Goal: Task Accomplishment & Management: Manage account settings

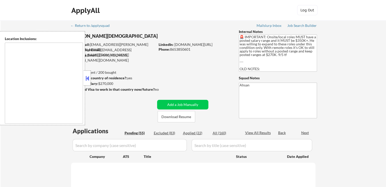
type textarea "[GEOGRAPHIC_DATA], [GEOGRAPHIC_DATA] [GEOGRAPHIC_DATA], [GEOGRAPHIC_DATA] [GEOG…"
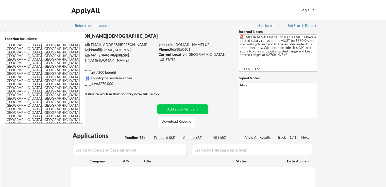
select select ""pending""
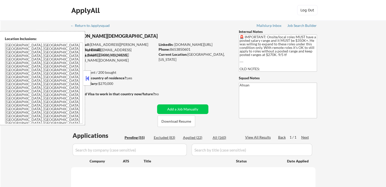
select select ""pending""
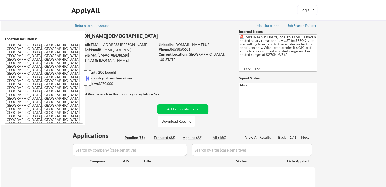
select select ""pending""
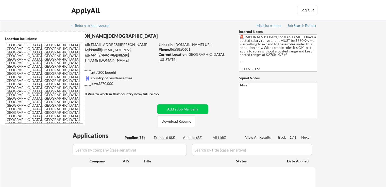
select select ""pending""
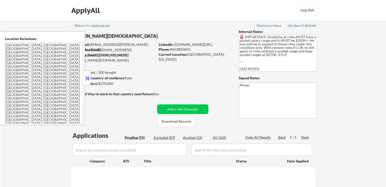
select select ""pending""
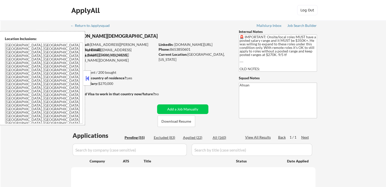
select select ""pending""
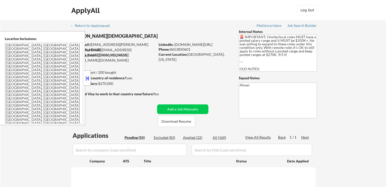
select select ""pending""
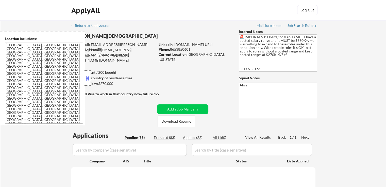
select select ""pending""
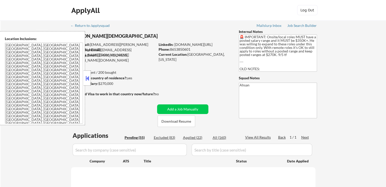
select select ""pending""
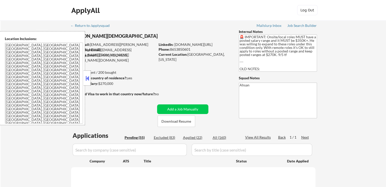
select select ""pending""
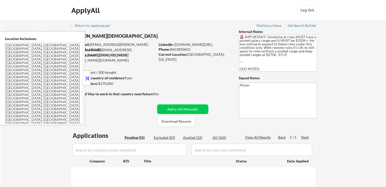
select select ""pending""
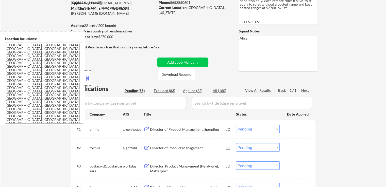
scroll to position [25, 0]
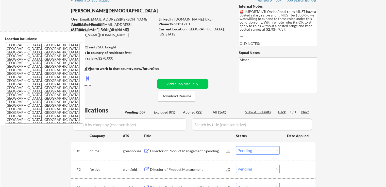
click at [87, 79] on button at bounding box center [87, 79] width 6 height 8
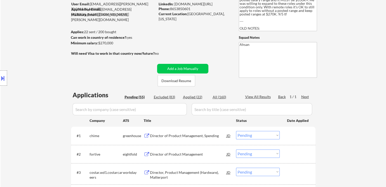
scroll to position [76, 0]
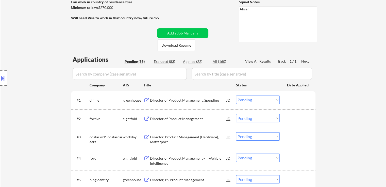
click at [1, 77] on button at bounding box center [3, 78] width 6 height 8
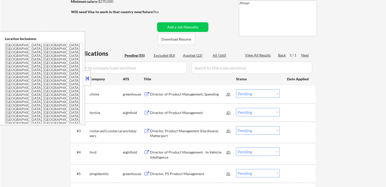
scroll to position [101, 0]
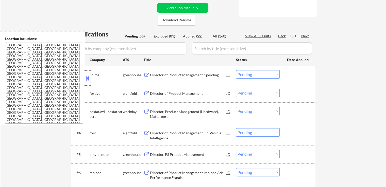
click at [184, 78] on div "Director of Product Management, Spending" at bounding box center [188, 74] width 77 height 9
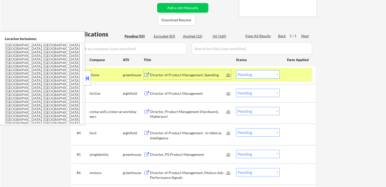
click at [186, 92] on div "Director of Product Management" at bounding box center [188, 93] width 77 height 5
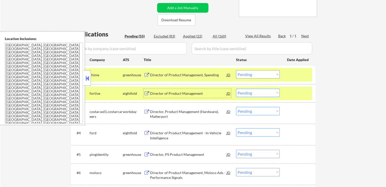
click at [189, 73] on div "Director of Product Management, Spending" at bounding box center [188, 75] width 77 height 5
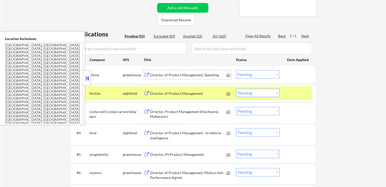
drag, startPoint x: 251, startPoint y: 73, endPoint x: 251, endPoint y: 77, distance: 4.3
click at [251, 74] on select "Choose an option... Pending Applied Excluded (Questions) Excluded (Expired) Exc…" at bounding box center [258, 74] width 44 height 8
click at [236, 70] on select "Choose an option... Pending Applied Excluded (Questions) Excluded (Expired) Exc…" at bounding box center [258, 74] width 44 height 8
select select ""pending""
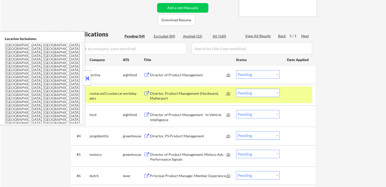
click at [99, 95] on div "costar.wd1.costarcareers" at bounding box center [105, 96] width 33 height 10
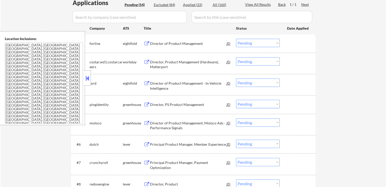
scroll to position [177, 0]
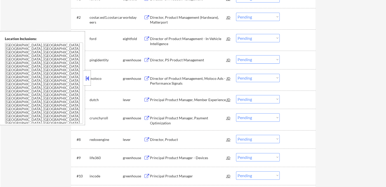
click at [189, 57] on div "Director, PS Product Management" at bounding box center [188, 59] width 77 height 9
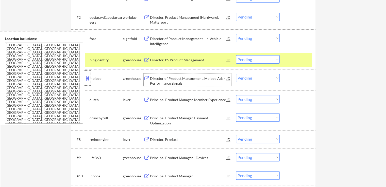
click at [192, 76] on div "Director of Product Management, Moloco Ads - Performance Signals" at bounding box center [188, 80] width 77 height 12
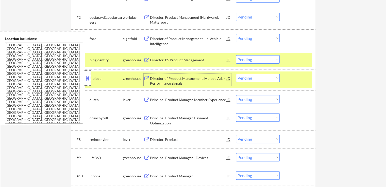
click at [260, 58] on select "Choose an option... Pending Applied Excluded (Questions) Excluded (Expired) Exc…" at bounding box center [258, 59] width 44 height 8
click at [236, 55] on select "Choose an option... Pending Applied Excluded (Questions) Excluded (Expired) Exc…" at bounding box center [258, 59] width 44 height 8
click at [190, 101] on div "Principal Product Manager, Member Experience" at bounding box center [188, 99] width 77 height 5
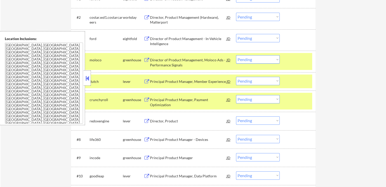
click at [255, 59] on select "Choose an option... Pending Applied Excluded (Questions) Excluded (Expired) Exc…" at bounding box center [258, 59] width 44 height 8
click at [236, 55] on select "Choose an option... Pending Applied Excluded (Questions) Excluded (Expired) Exc…" at bounding box center [258, 59] width 44 height 8
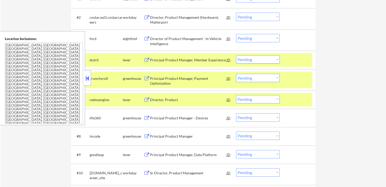
click at [187, 76] on div "Principal Product Manager, Payment Optimization" at bounding box center [188, 81] width 77 height 10
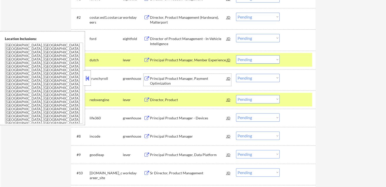
drag, startPoint x: 253, startPoint y: 58, endPoint x: 255, endPoint y: 62, distance: 4.7
click at [253, 58] on select "Choose an option... Pending Applied Excluded (Questions) Excluded (Expired) Exc…" at bounding box center [258, 59] width 44 height 8
click at [236, 55] on select "Choose an option... Pending Applied Excluded (Questions) Excluded (Expired) Exc…" at bounding box center [258, 59] width 44 height 8
click at [182, 101] on div "Director, Product" at bounding box center [188, 99] width 77 height 5
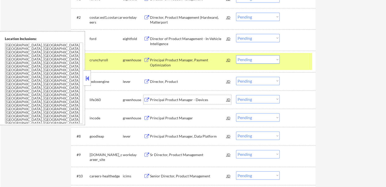
click at [261, 61] on select "Choose an option... Pending Applied Excluded (Questions) Excluded (Expired) Exc…" at bounding box center [258, 59] width 44 height 8
click at [236, 55] on select "Choose an option... Pending Applied Excluded (Questions) Excluded (Expired) Exc…" at bounding box center [258, 59] width 44 height 8
click at [185, 99] on div "Principal Product Manager - Devices" at bounding box center [188, 99] width 77 height 5
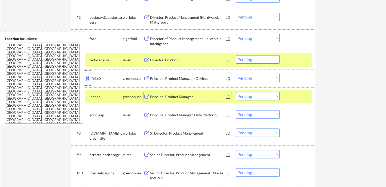
click at [261, 60] on select "Choose an option... Pending Applied Excluded (Questions) Excluded (Expired) Exc…" at bounding box center [258, 59] width 44 height 8
click at [236, 55] on select "Choose an option... Pending Applied Excluded (Questions) Excluded (Expired) Exc…" at bounding box center [258, 59] width 44 height 8
click at [194, 100] on div "Principal Product Manager" at bounding box center [188, 96] width 77 height 9
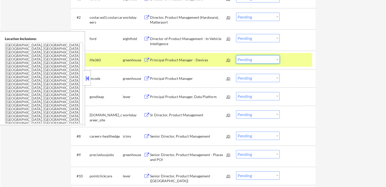
click at [249, 60] on select "Choose an option... Pending Applied Excluded (Questions) Excluded (Expired) Exc…" at bounding box center [258, 59] width 44 height 8
click at [236, 55] on select "Choose an option... Pending Applied Excluded (Questions) Excluded (Expired) Exc…" at bounding box center [258, 59] width 44 height 8
click at [208, 99] on div "Principal Product Manager, Data Platform" at bounding box center [188, 96] width 77 height 9
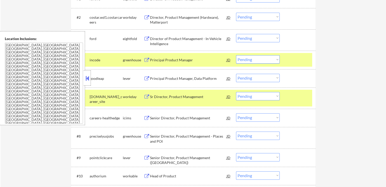
drag, startPoint x: 262, startPoint y: 58, endPoint x: 257, endPoint y: 63, distance: 6.7
click at [261, 58] on select "Choose an option... Pending Applied Excluded (Questions) Excluded (Expired) Exc…" at bounding box center [258, 59] width 44 height 8
click at [236, 55] on select "Choose an option... Pending Applied Excluded (Questions) Excluded (Expired) Exc…" at bounding box center [258, 59] width 44 height 8
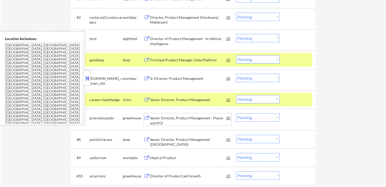
click at [191, 116] on div "Senior Director, Product Management - Places and POI" at bounding box center [188, 121] width 77 height 10
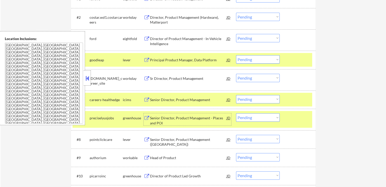
click at [258, 58] on select "Choose an option... Pending Applied Excluded (Questions) Excluded (Expired) Exc…" at bounding box center [258, 59] width 44 height 8
click at [236, 55] on select "Choose an option... Pending Applied Excluded (Questions) Excluded (Expired) Exc…" at bounding box center [258, 59] width 44 height 8
click at [209, 139] on div "Senior Director, Product Management ([GEOGRAPHIC_DATA])" at bounding box center [188, 142] width 77 height 10
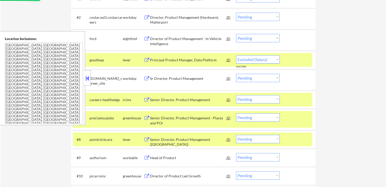
select select ""pending""
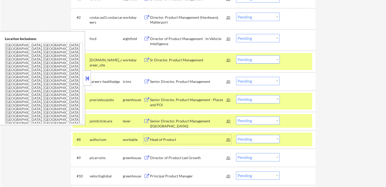
scroll to position [203, 0]
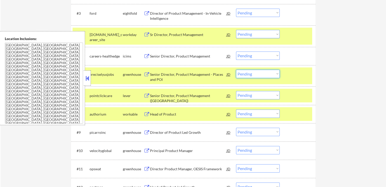
click at [249, 74] on select "Choose an option... Pending Applied Excluded (Questions) Excluded (Expired) Exc…" at bounding box center [258, 74] width 44 height 8
click at [236, 70] on select "Choose an option... Pending Applied Excluded (Questions) Excluded (Expired) Exc…" at bounding box center [258, 74] width 44 height 8
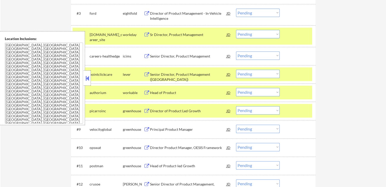
click at [255, 73] on select "Choose an option... Pending Applied Excluded (Questions) Excluded (Expired) Exc…" at bounding box center [258, 74] width 44 height 8
click at [236, 70] on select "Choose an option... Pending Applied Excluded (Questions) Excluded (Expired) Exc…" at bounding box center [258, 74] width 44 height 8
click at [168, 94] on div "Head of Product" at bounding box center [188, 92] width 77 height 5
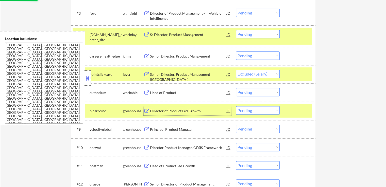
click at [183, 111] on div "Director of Product Led Growth" at bounding box center [188, 111] width 77 height 5
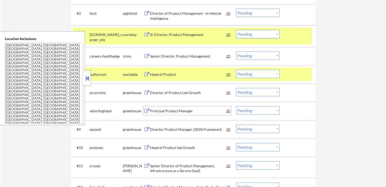
click at [258, 75] on select "Choose an option... Pending Applied Excluded (Questions) Excluded (Expired) Exc…" at bounding box center [258, 74] width 44 height 8
click at [236, 70] on select "Choose an option... Pending Applied Excluded (Questions) Excluded (Expired) Exc…" at bounding box center [258, 74] width 44 height 8
click at [190, 114] on div "Principal Product Manager" at bounding box center [188, 110] width 77 height 9
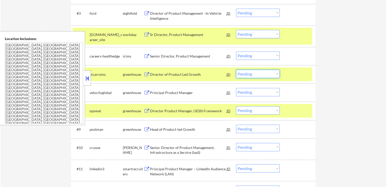
click at [259, 75] on select "Choose an option... Pending Applied Excluded (Questions) Excluded (Expired) Exc…" at bounding box center [258, 74] width 44 height 8
click at [236, 70] on select "Choose an option... Pending Applied Excluded (Questions) Excluded (Expired) Exc…" at bounding box center [258, 74] width 44 height 8
click at [198, 114] on div "Director Product Manager, OESIS Framework" at bounding box center [188, 110] width 77 height 9
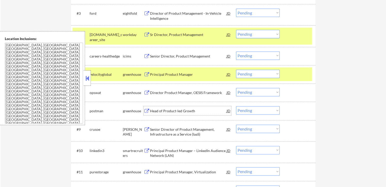
click at [254, 74] on select "Choose an option... Pending Applied Excluded (Questions) Excluded (Expired) Exc…" at bounding box center [258, 74] width 44 height 8
click at [236, 70] on select "Choose an option... Pending Applied Excluded (Questions) Excluded (Expired) Exc…" at bounding box center [258, 74] width 44 height 8
click at [191, 112] on div "Head of Product-led Growth" at bounding box center [188, 111] width 77 height 5
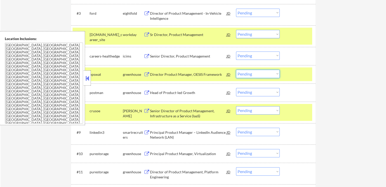
click at [255, 71] on select "Choose an option... Pending Applied Excluded (Questions) Excluded (Expired) Exc…" at bounding box center [258, 74] width 44 height 8
click at [236, 70] on select "Choose an option... Pending Applied Excluded (Questions) Excluded (Expired) Exc…" at bounding box center [258, 74] width 44 height 8
click at [202, 110] on div "Senior Director of Product Management, Infrastructure as a Service (IaaS)" at bounding box center [188, 114] width 77 height 10
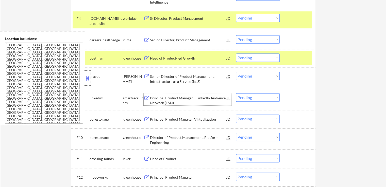
scroll to position [228, 0]
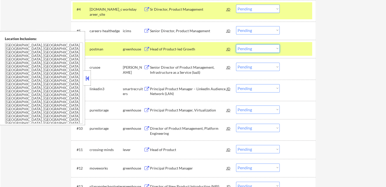
drag, startPoint x: 255, startPoint y: 48, endPoint x: 254, endPoint y: 51, distance: 3.3
click at [254, 48] on select "Choose an option... Pending Applied Excluded (Questions) Excluded (Expired) Exc…" at bounding box center [258, 48] width 44 height 8
click at [236, 44] on select "Choose an option... Pending Applied Excluded (Questions) Excluded (Expired) Exc…" at bounding box center [258, 48] width 44 height 8
click at [203, 91] on div "Principal Product Manager – LinkedIn Audience Network (LAN)" at bounding box center [188, 91] width 77 height 10
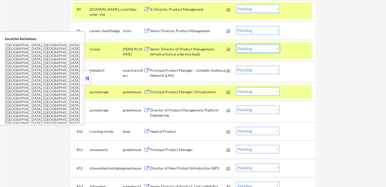
click at [251, 49] on select "Choose an option... Pending Applied Excluded (Questions) Excluded (Expired) Exc…" at bounding box center [258, 48] width 44 height 8
click at [236, 44] on select "Choose an option... Pending Applied Excluded (Questions) Excluded (Expired) Exc…" at bounding box center [258, 48] width 44 height 8
click at [200, 90] on div "Principal Product Manager, Virtualization" at bounding box center [188, 91] width 77 height 5
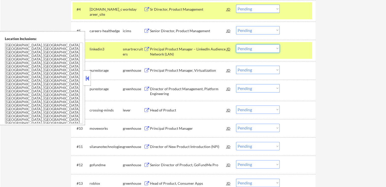
drag, startPoint x: 246, startPoint y: 49, endPoint x: 247, endPoint y: 51, distance: 2.6
click at [246, 49] on select "Choose an option... Pending Applied Excluded (Questions) Excluded (Expired) Exc…" at bounding box center [258, 48] width 44 height 8
click at [236, 44] on select "Choose an option... Pending Applied Excluded (Questions) Excluded (Expired) Exc…" at bounding box center [258, 48] width 44 height 8
click at [190, 91] on div "Director of Product Management, Platform Engineering" at bounding box center [188, 91] width 77 height 10
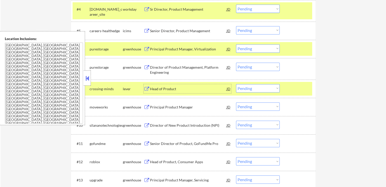
click at [258, 48] on select "Choose an option... Pending Applied Excluded (Questions) Excluded (Expired) Exc…" at bounding box center [258, 48] width 44 height 8
click at [236, 44] on select "Choose an option... Pending Applied Excluded (Questions) Excluded (Expired) Exc…" at bounding box center [258, 48] width 44 height 8
click at [199, 86] on div "Head of Product" at bounding box center [188, 88] width 77 height 5
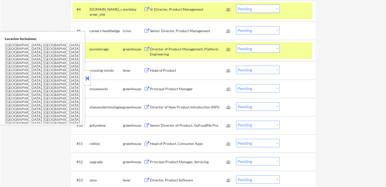
click at [248, 49] on select "Choose an option... Pending Applied Excluded (Questions) Excluded (Expired) Exc…" at bounding box center [258, 48] width 44 height 8
click at [236, 44] on select "Choose an option... Pending Applied Excluded (Questions) Excluded (Expired) Exc…" at bounding box center [258, 48] width 44 height 8
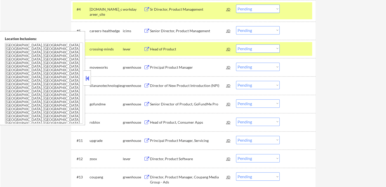
click at [178, 68] on div "Principal Product Manager" at bounding box center [188, 67] width 77 height 5
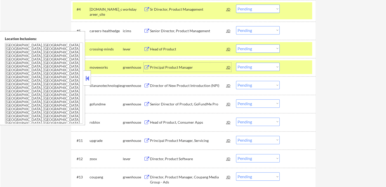
click at [256, 48] on select "Choose an option... Pending Applied Excluded (Questions) Excluded (Expired) Exc…" at bounding box center [258, 48] width 44 height 8
click at [236, 44] on select "Choose an option... Pending Applied Excluded (Questions) Excluded (Expired) Exc…" at bounding box center [258, 48] width 44 height 8
click at [189, 85] on div "Director of New Product Introduction (NPI)" at bounding box center [188, 85] width 77 height 5
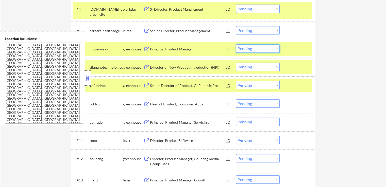
click at [252, 49] on select "Choose an option... Pending Applied Excluded (Questions) Excluded (Expired) Exc…" at bounding box center [258, 48] width 44 height 8
click at [236, 44] on select "Choose an option... Pending Applied Excluded (Questions) Excluded (Expired) Exc…" at bounding box center [258, 48] width 44 height 8
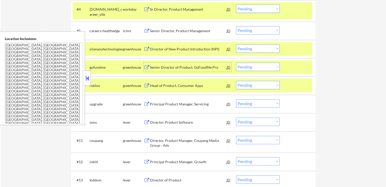
click at [197, 69] on div "Senior Director of Product, GoFundMe Pro" at bounding box center [188, 67] width 77 height 5
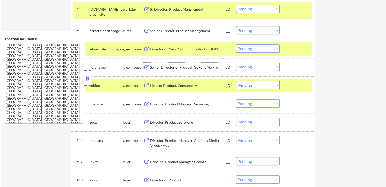
click at [257, 50] on select "Choose an option... Pending Applied Excluded (Questions) Excluded (Expired) Exc…" at bounding box center [258, 48] width 44 height 8
click at [236, 44] on select "Choose an option... Pending Applied Excluded (Questions) Excluded (Expired) Exc…" at bounding box center [258, 48] width 44 height 8
click at [204, 87] on div "Head of Product, Consumer Apps" at bounding box center [188, 85] width 77 height 5
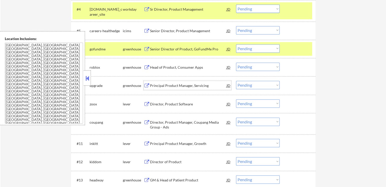
click at [245, 49] on select "Choose an option... Pending Applied Excluded (Questions) Excluded (Expired) Exc…" at bounding box center [258, 48] width 44 height 8
click at [236, 44] on select "Choose an option... Pending Applied Excluded (Questions) Excluded (Expired) Exc…" at bounding box center [258, 48] width 44 height 8
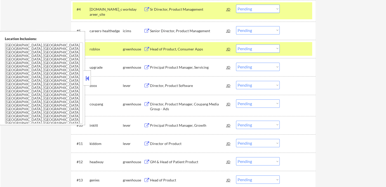
drag, startPoint x: 254, startPoint y: 48, endPoint x: 250, endPoint y: 51, distance: 4.7
click at [254, 48] on select "Choose an option... Pending Applied Excluded (Questions) Excluded (Expired) Exc…" at bounding box center [258, 48] width 44 height 8
click at [236, 44] on select "Choose an option... Pending Applied Excluded (Questions) Excluded (Expired) Exc…" at bounding box center [258, 48] width 44 height 8
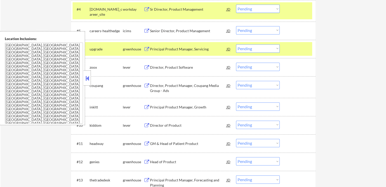
click at [190, 49] on div "Principal Product Manager, Servicing" at bounding box center [188, 49] width 77 height 5
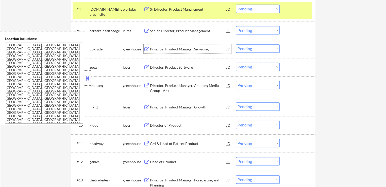
click at [180, 67] on div "Director, Product Software" at bounding box center [188, 67] width 77 height 5
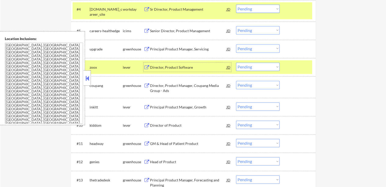
click at [248, 47] on select "Choose an option... Pending Applied Excluded (Questions) Excluded (Expired) Exc…" at bounding box center [258, 48] width 44 height 8
click at [236, 44] on select "Choose an option... Pending Applied Excluded (Questions) Excluded (Expired) Exc…" at bounding box center [258, 48] width 44 height 8
click at [190, 87] on div "Director, Product Manager, Coupang Media Group - Ads" at bounding box center [188, 88] width 77 height 10
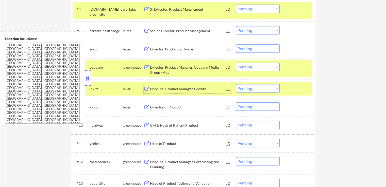
drag, startPoint x: 249, startPoint y: 48, endPoint x: 248, endPoint y: 52, distance: 3.9
click at [249, 48] on select "Choose an option... Pending Applied Excluded (Questions) Excluded (Expired) Exc…" at bounding box center [258, 48] width 44 height 8
click at [236, 44] on select "Choose an option... Pending Applied Excluded (Questions) Excluded (Expired) Exc…" at bounding box center [258, 48] width 44 height 8
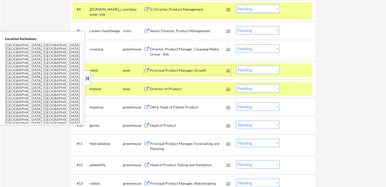
click at [191, 72] on div "Principal Product Manager, Growth" at bounding box center [188, 70] width 77 height 5
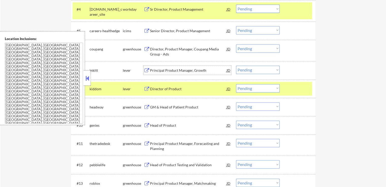
click at [244, 50] on select "Choose an option... Pending Applied Excluded (Questions) Excluded (Expired) Exc…" at bounding box center [258, 48] width 44 height 8
click at [236, 44] on select "Choose an option... Pending Applied Excluded (Questions) Excluded (Expired) Exc…" at bounding box center [258, 48] width 44 height 8
click at [199, 87] on div "Director of Product" at bounding box center [188, 88] width 77 height 5
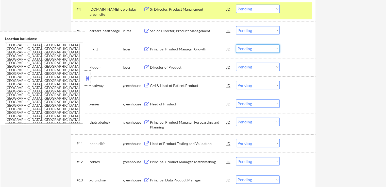
drag, startPoint x: 244, startPoint y: 48, endPoint x: 248, endPoint y: 52, distance: 5.8
click at [244, 48] on select "Choose an option... Pending Applied Excluded (Questions) Excluded (Expired) Exc…" at bounding box center [258, 48] width 44 height 8
click at [236, 44] on select "Choose an option... Pending Applied Excluded (Questions) Excluded (Expired) Exc…" at bounding box center [258, 48] width 44 height 8
click at [181, 85] on div "GM & Head of Patient Product" at bounding box center [188, 85] width 77 height 5
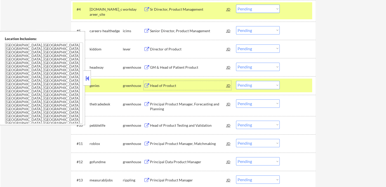
drag, startPoint x: 248, startPoint y: 49, endPoint x: 248, endPoint y: 51, distance: 2.6
click at [248, 48] on select "Choose an option... Pending Applied Excluded (Questions) Excluded (Expired) Exc…" at bounding box center [258, 48] width 44 height 8
click at [236, 44] on select "Choose an option... Pending Applied Excluded (Questions) Excluded (Expired) Exc…" at bounding box center [258, 48] width 44 height 8
click at [178, 84] on div "Head of Product" at bounding box center [188, 85] width 77 height 5
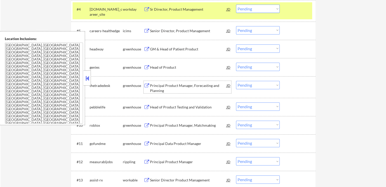
click at [253, 49] on select "Choose an option... Pending Applied Excluded (Questions) Excluded (Expired) Exc…" at bounding box center [258, 48] width 44 height 8
click at [236, 44] on select "Choose an option... Pending Applied Excluded (Questions) Excluded (Expired) Exc…" at bounding box center [258, 48] width 44 height 8
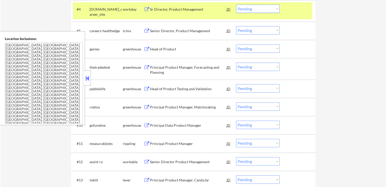
click at [201, 67] on div "Principal Product Manager, Forecasting and Planning" at bounding box center [188, 70] width 77 height 10
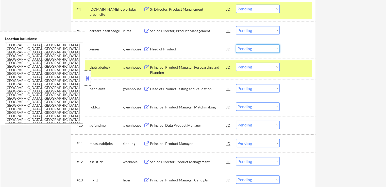
click at [252, 51] on select "Choose an option... Pending Applied Excluded (Questions) Excluded (Expired) Exc…" at bounding box center [258, 48] width 44 height 8
click at [236, 44] on select "Choose an option... Pending Applied Excluded (Questions) Excluded (Expired) Exc…" at bounding box center [258, 48] width 44 height 8
click at [194, 89] on div "Head of Product Testing and Validation" at bounding box center [188, 88] width 77 height 5
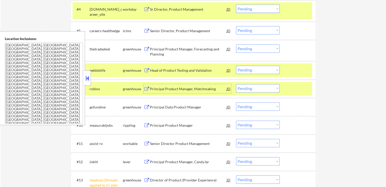
click at [257, 47] on select "Choose an option... Pending Applied Excluded (Questions) Excluded (Expired) Exc…" at bounding box center [258, 48] width 44 height 8
click at [236, 44] on select "Choose an option... Pending Applied Excluded (Questions) Excluded (Expired) Exc…" at bounding box center [258, 48] width 44 height 8
click at [217, 89] on div "Principal Product Manager, Matchmaking" at bounding box center [188, 88] width 77 height 5
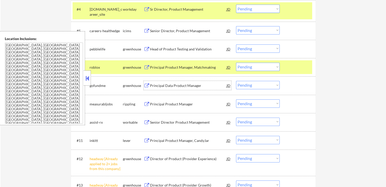
drag, startPoint x: 251, startPoint y: 46, endPoint x: 253, endPoint y: 50, distance: 4.3
click at [251, 46] on select "Choose an option... Pending Applied Excluded (Questions) Excluded (Expired) Exc…" at bounding box center [258, 48] width 44 height 8
click at [236, 44] on select "Choose an option... Pending Applied Excluded (Questions) Excluded (Expired) Exc…" at bounding box center [258, 48] width 44 height 8
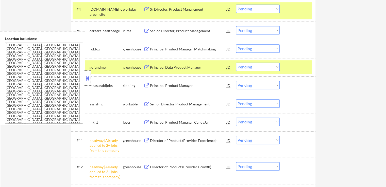
click at [190, 67] on div "Principal Data Product Manager" at bounding box center [188, 67] width 77 height 5
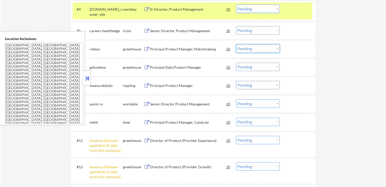
drag, startPoint x: 257, startPoint y: 48, endPoint x: 252, endPoint y: 51, distance: 6.0
click at [256, 48] on select "Choose an option... Pending Applied Excluded (Questions) Excluded (Expired) Exc…" at bounding box center [258, 48] width 44 height 8
click at [236, 44] on select "Choose an option... Pending Applied Excluded (Questions) Excluded (Expired) Exc…" at bounding box center [258, 48] width 44 height 8
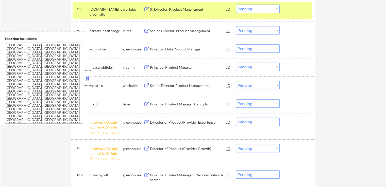
click at [185, 65] on div "Principal Product Manager" at bounding box center [188, 67] width 77 height 5
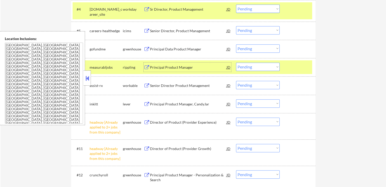
click at [257, 46] on select "Choose an option... Pending Applied Excluded (Questions) Excluded (Expired) Exc…" at bounding box center [258, 48] width 44 height 8
click at [236, 44] on select "Choose an option... Pending Applied Excluded (Questions) Excluded (Expired) Exc…" at bounding box center [258, 48] width 44 height 8
click at [198, 87] on div "Senior Director Product Management" at bounding box center [188, 85] width 77 height 5
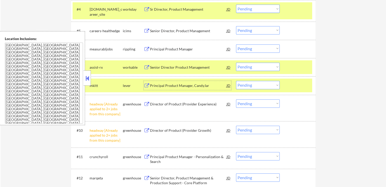
click at [251, 49] on select "Choose an option... Pending Applied Excluded (Questions) Excluded (Expired) Exc…" at bounding box center [258, 48] width 44 height 8
click at [236, 44] on select "Choose an option... Pending Applied Excluded (Questions) Excluded (Expired) Exc…" at bounding box center [258, 48] width 44 height 8
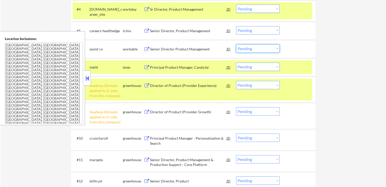
click at [253, 46] on select "Choose an option... Pending Applied Excluded (Questions) Excluded (Expired) Exc…" at bounding box center [258, 48] width 44 height 8
click at [236, 44] on select "Choose an option... Pending Applied Excluded (Questions) Excluded (Expired) Exc…" at bounding box center [258, 48] width 44 height 8
click at [204, 67] on div "Principal Product Manager, CandyJar" at bounding box center [188, 67] width 77 height 5
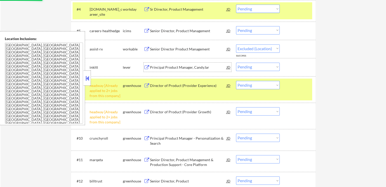
select select ""pending""
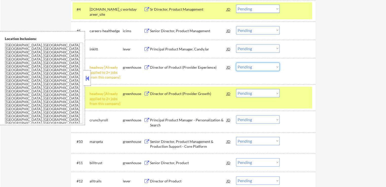
drag, startPoint x: 243, startPoint y: 65, endPoint x: 245, endPoint y: 69, distance: 5.6
click at [243, 65] on select "Choose an option... Pending Applied Excluded (Questions) Excluded (Expired) Exc…" at bounding box center [258, 67] width 44 height 8
select select ""excluded__other_""
click at [236, 63] on select "Choose an option... Pending Applied Excluded (Questions) Excluded (Expired) Exc…" at bounding box center [258, 67] width 44 height 8
click at [255, 94] on select "Choose an option... Pending Applied Excluded (Questions) Excluded (Expired) Exc…" at bounding box center [258, 93] width 44 height 8
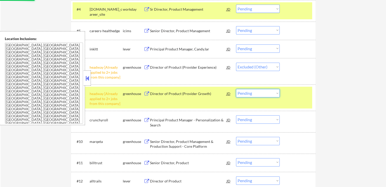
select select ""excluded__other_""
click at [236, 89] on select "Choose an option... Pending Applied Excluded (Questions) Excluded (Expired) Exc…" at bounding box center [258, 93] width 44 height 8
click at [333, 104] on div "← Return to /applysquad Mailslurp Inbox Job Search Builder [PERSON_NAME] User E…" at bounding box center [193, 54] width 385 height 524
select select ""pending""
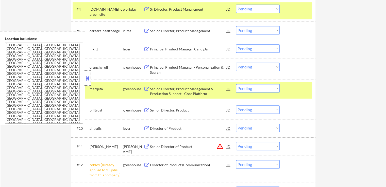
click at [248, 46] on select "Choose an option... Pending Applied Excluded (Questions) Excluded (Expired) Exc…" at bounding box center [258, 48] width 44 height 8
click at [236, 44] on select "Choose an option... Pending Applied Excluded (Questions) Excluded (Expired) Exc…" at bounding box center [258, 48] width 44 height 8
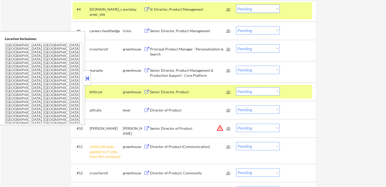
click at [205, 49] on div "Principal Product Manager - Personalization & Search" at bounding box center [188, 52] width 77 height 10
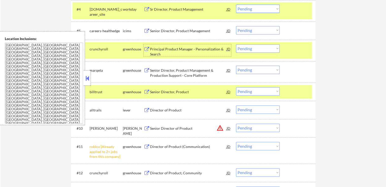
drag, startPoint x: 252, startPoint y: 49, endPoint x: 251, endPoint y: 52, distance: 3.6
click at [252, 49] on select "Choose an option... Pending Applied Excluded (Questions) Excluded (Expired) Exc…" at bounding box center [258, 48] width 44 height 8
click at [236, 44] on select "Choose an option... Pending Applied Excluded (Questions) Excluded (Expired) Exc…" at bounding box center [258, 48] width 44 height 8
click at [187, 73] on div "Senior Director, Product Management & Production Support - Core Platform" at bounding box center [188, 73] width 77 height 10
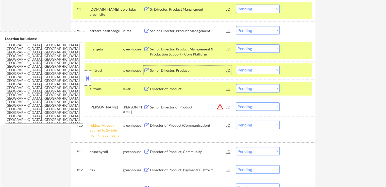
click at [251, 47] on select "Choose an option... Pending Applied Excluded (Questions) Excluded (Expired) Exc…" at bounding box center [258, 48] width 44 height 8
click at [236, 44] on select "Choose an option... Pending Applied Excluded (Questions) Excluded (Expired) Exc…" at bounding box center [258, 48] width 44 height 8
select select ""pending""
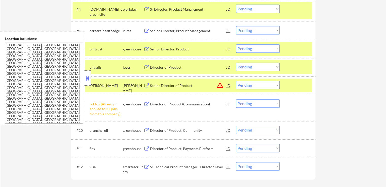
click at [183, 50] on div "Senior Director, Product" at bounding box center [188, 49] width 77 height 5
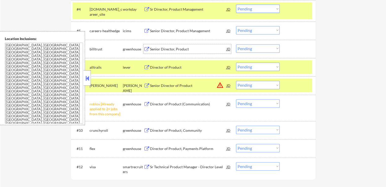
drag, startPoint x: 247, startPoint y: 103, endPoint x: 247, endPoint y: 106, distance: 3.0
click at [247, 103] on select "Choose an option... Pending Applied Excluded (Questions) Excluded (Expired) Exc…" at bounding box center [258, 103] width 44 height 8
select select ""excluded__other_""
click at [236, 99] on select "Choose an option... Pending Applied Excluded (Questions) Excluded (Expired) Exc…" at bounding box center [258, 103] width 44 height 8
drag, startPoint x: 245, startPoint y: 85, endPoint x: 248, endPoint y: 88, distance: 4.7
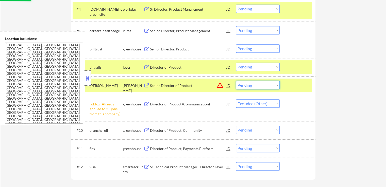
click at [245, 85] on select "Choose an option... Pending Applied Excluded (Questions) Excluded (Expired) Exc…" at bounding box center [258, 85] width 44 height 8
select select ""excluded__location_""
click at [236, 81] on select "Choose an option... Pending Applied Excluded (Questions) Excluded (Expired) Exc…" at bounding box center [258, 85] width 44 height 8
select select ""pending""
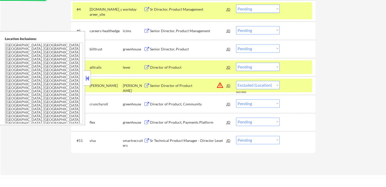
select select ""pending""
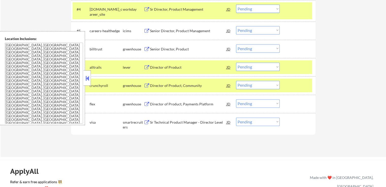
click at [249, 50] on select "Choose an option... Pending Applied Excluded (Questions) Excluded (Expired) Exc…" at bounding box center [258, 48] width 44 height 8
click at [236, 44] on select "Choose an option... Pending Applied Excluded (Questions) Excluded (Expired) Exc…" at bounding box center [258, 48] width 44 height 8
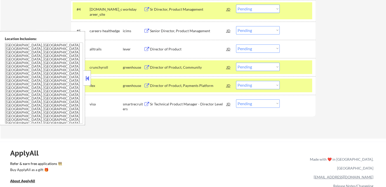
click at [172, 51] on div "Director of Product" at bounding box center [188, 49] width 77 height 5
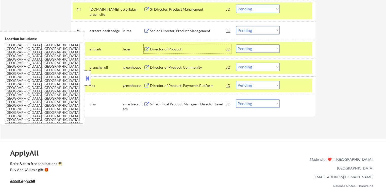
click at [249, 49] on select "Choose an option... Pending Applied Excluded (Questions) Excluded (Expired) Exc…" at bounding box center [258, 48] width 44 height 8
click at [236, 44] on select "Choose an option... Pending Applied Excluded (Questions) Excluded (Expired) Exc…" at bounding box center [258, 48] width 44 height 8
click at [189, 69] on div "Director of Product, Community" at bounding box center [188, 67] width 77 height 5
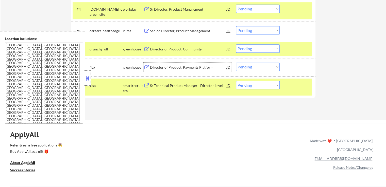
drag, startPoint x: 250, startPoint y: 46, endPoint x: 250, endPoint y: 51, distance: 5.6
click at [250, 46] on select "Choose an option... Pending Applied Excluded (Questions) Excluded (Expired) Exc…" at bounding box center [258, 48] width 44 height 8
click at [236, 44] on select "Choose an option... Pending Applied Excluded (Questions) Excluded (Expired) Exc…" at bounding box center [258, 48] width 44 height 8
click at [195, 66] on div "Director of Product, Payments Platform" at bounding box center [188, 67] width 77 height 5
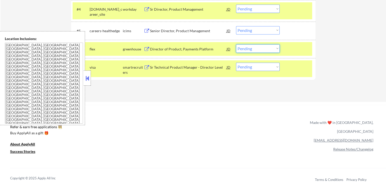
drag, startPoint x: 250, startPoint y: 45, endPoint x: 251, endPoint y: 52, distance: 6.4
click at [250, 47] on select "Choose an option... Pending Applied Excluded (Questions) Excluded (Expired) Exc…" at bounding box center [258, 48] width 44 height 8
click at [236, 44] on select "Choose an option... Pending Applied Excluded (Questions) Excluded (Expired) Exc…" at bounding box center [258, 48] width 44 height 8
click at [193, 69] on div "Sr Technical Product Manager - Director Level" at bounding box center [188, 67] width 77 height 5
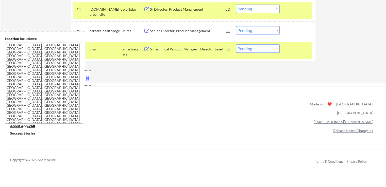
click at [246, 48] on select "Choose an option... Pending Applied Excluded (Questions) Excluded (Expired) Exc…" at bounding box center [258, 48] width 44 height 8
select select ""excluded__expired_""
click at [236, 44] on select "Choose an option... Pending Applied Excluded (Questions) Excluded (Expired) Exc…" at bounding box center [258, 48] width 44 height 8
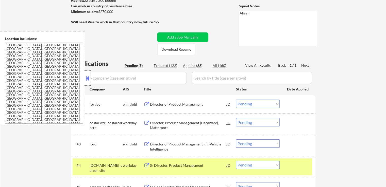
scroll to position [101, 0]
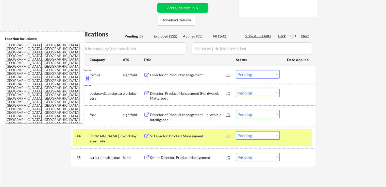
click at [197, 73] on div "Director of Product Management" at bounding box center [188, 75] width 77 height 5
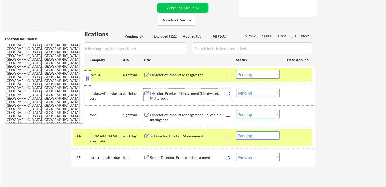
click at [198, 91] on div "Director, Product Management (Hardware), Matterport" at bounding box center [188, 96] width 77 height 10
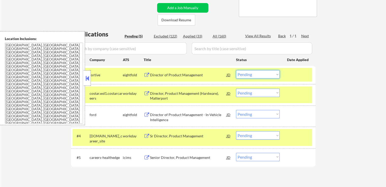
click at [243, 74] on select "Choose an option... Pending Applied Excluded (Questions) Excluded (Expired) Exc…" at bounding box center [258, 74] width 44 height 8
click at [236, 70] on select "Choose an option... Pending Applied Excluded (Questions) Excluded (Expired) Exc…" at bounding box center [258, 74] width 44 height 8
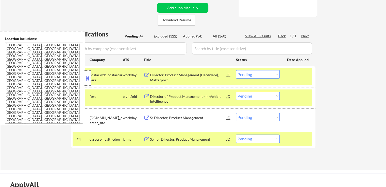
click at [253, 73] on select "Choose an option... Pending Applied Excluded (Questions) Excluded (Expired) Exc…" at bounding box center [258, 74] width 44 height 8
click at [236, 70] on select "Choose an option... Pending Applied Excluded (Questions) Excluded (Expired) Exc…" at bounding box center [258, 74] width 44 height 8
click at [205, 96] on div "Director of Product Management - In-Vehicle Intelligence" at bounding box center [188, 99] width 77 height 10
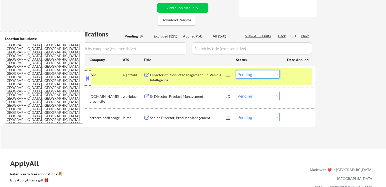
drag, startPoint x: 246, startPoint y: 73, endPoint x: 247, endPoint y: 77, distance: 4.4
click at [246, 74] on select "Choose an option... Pending Applied Excluded (Questions) Excluded (Expired) Exc…" at bounding box center [258, 74] width 44 height 8
click at [236, 70] on select "Choose an option... Pending Applied Excluded (Questions) Excluded (Expired) Exc…" at bounding box center [258, 74] width 44 height 8
click at [211, 97] on div "Sr Director, Product Management" at bounding box center [188, 96] width 77 height 5
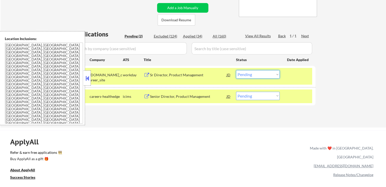
drag, startPoint x: 255, startPoint y: 73, endPoint x: 257, endPoint y: 77, distance: 4.4
click at [255, 73] on select "Choose an option... Pending Applied Excluded (Questions) Excluded (Expired) Exc…" at bounding box center [258, 74] width 44 height 8
click at [236, 70] on select "Choose an option... Pending Applied Excluded (Questions) Excluded (Expired) Exc…" at bounding box center [258, 74] width 44 height 8
drag, startPoint x: 236, startPoint y: 109, endPoint x: 200, endPoint y: 99, distance: 37.4
click at [236, 109] on div "Applications Pending (2) Excluded (124) Applied (34) All (160) View All Results…" at bounding box center [193, 74] width 244 height 88
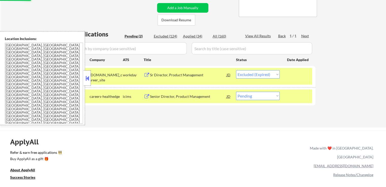
click at [197, 97] on div "Senior Director, Product Management" at bounding box center [188, 96] width 77 height 5
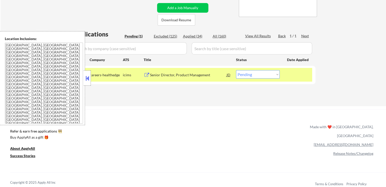
click at [247, 74] on select "Choose an option... Pending Applied Excluded (Questions) Excluded (Expired) Exc…" at bounding box center [258, 74] width 44 height 8
click at [236, 70] on select "Choose an option... Pending Applied Excluded (Questions) Excluded (Expired) Exc…" at bounding box center [258, 74] width 44 height 8
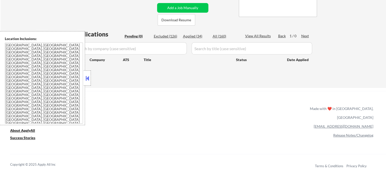
click at [194, 36] on div "Applied (34)" at bounding box center [195, 36] width 25 height 5
select select ""applied""
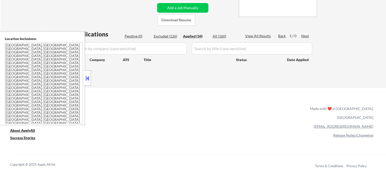
select select ""applied""
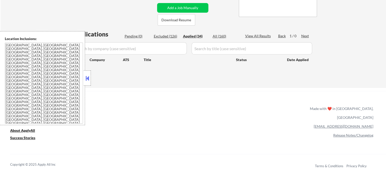
select select ""applied""
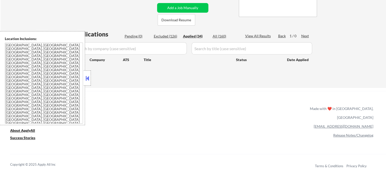
select select ""applied""
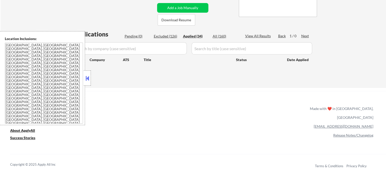
select select ""applied""
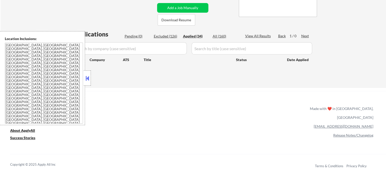
select select ""applied""
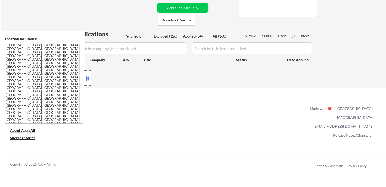
select select ""applied""
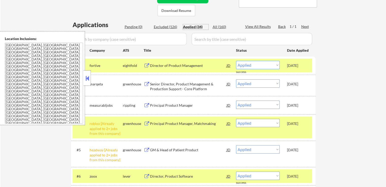
scroll to position [127, 0]
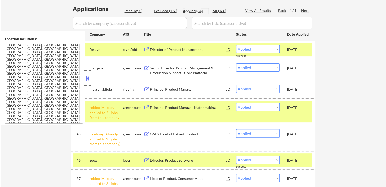
click at [176, 88] on div "Principal Product Manager" at bounding box center [188, 89] width 77 height 5
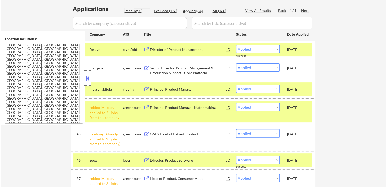
click at [137, 10] on div "Pending (0)" at bounding box center [136, 10] width 25 height 5
